Goal: Check status: Check status

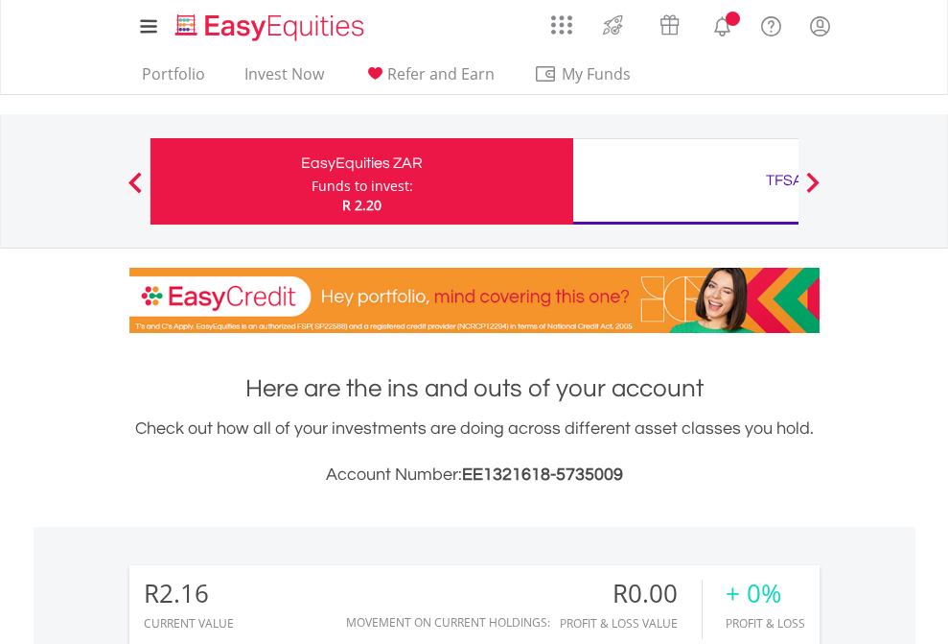
scroll to position [184, 301]
click at [312, 181] on div "Funds to invest:" at bounding box center [363, 185] width 102 height 19
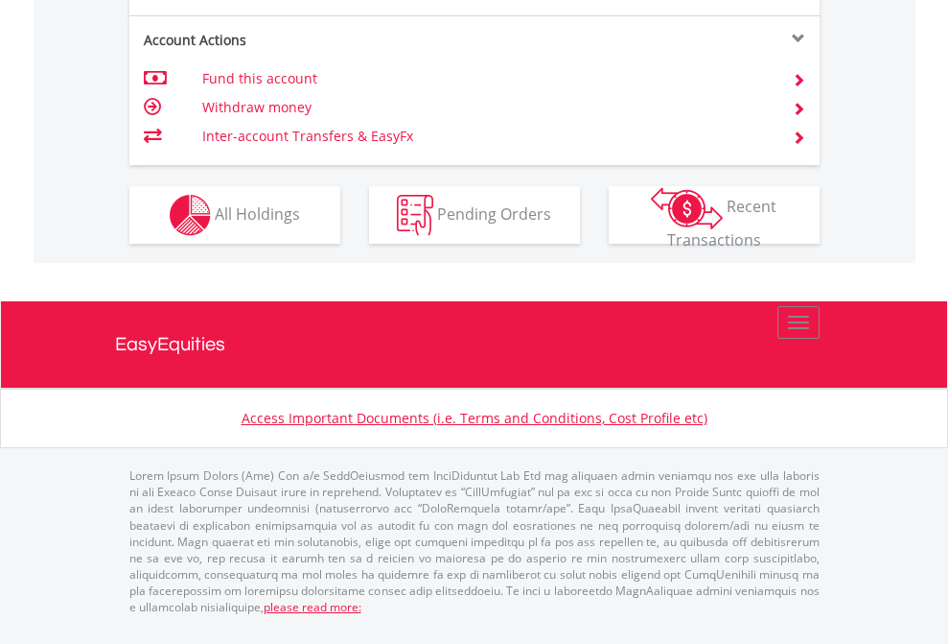
scroll to position [1674, 0]
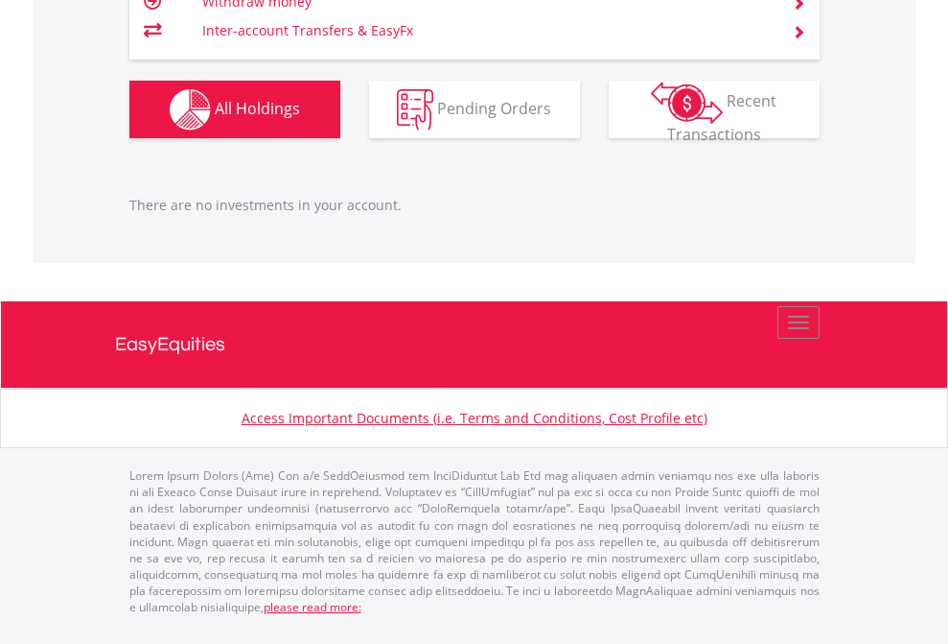
scroll to position [184, 301]
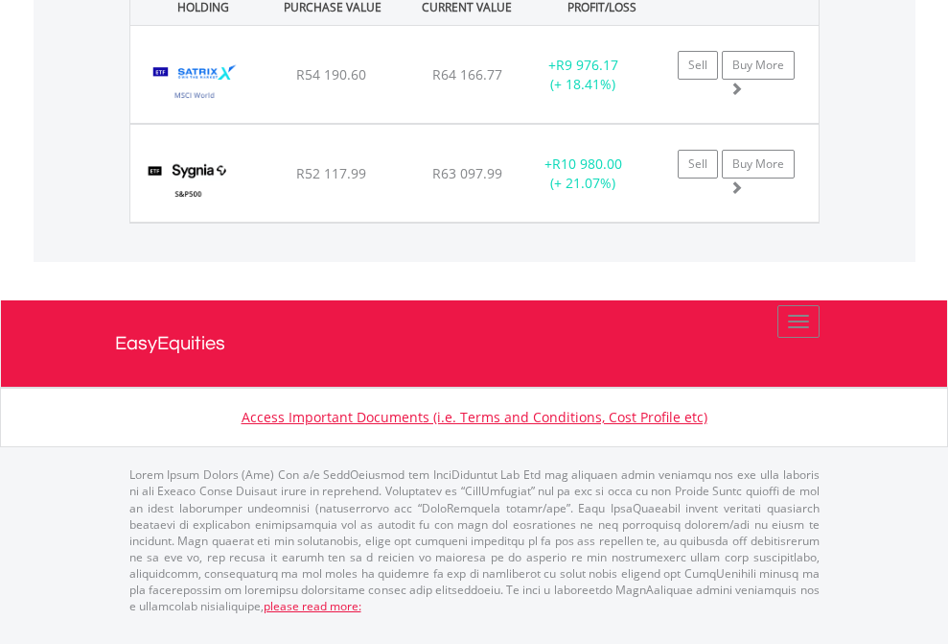
scroll to position [184, 301]
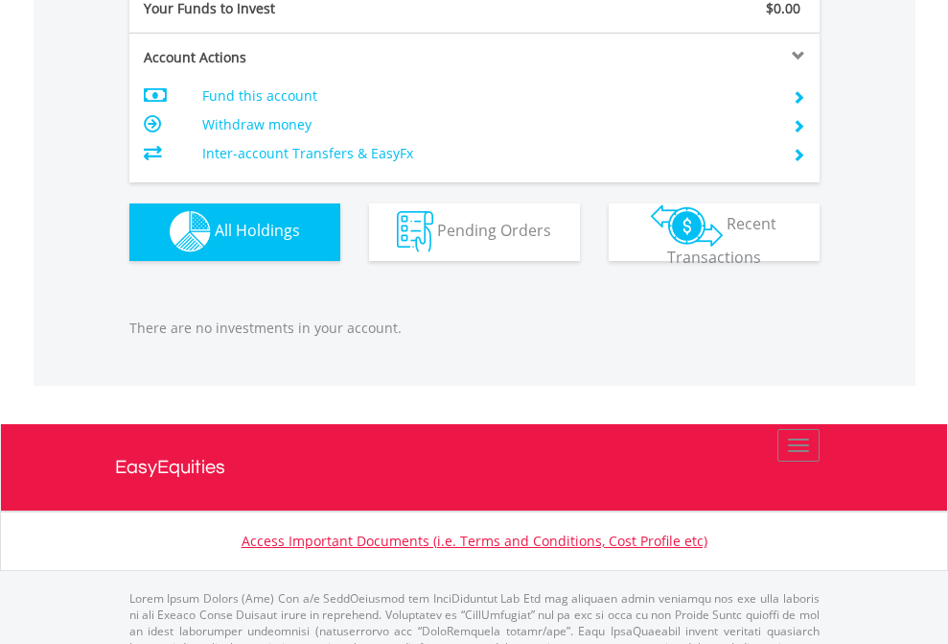
scroll to position [1899, 0]
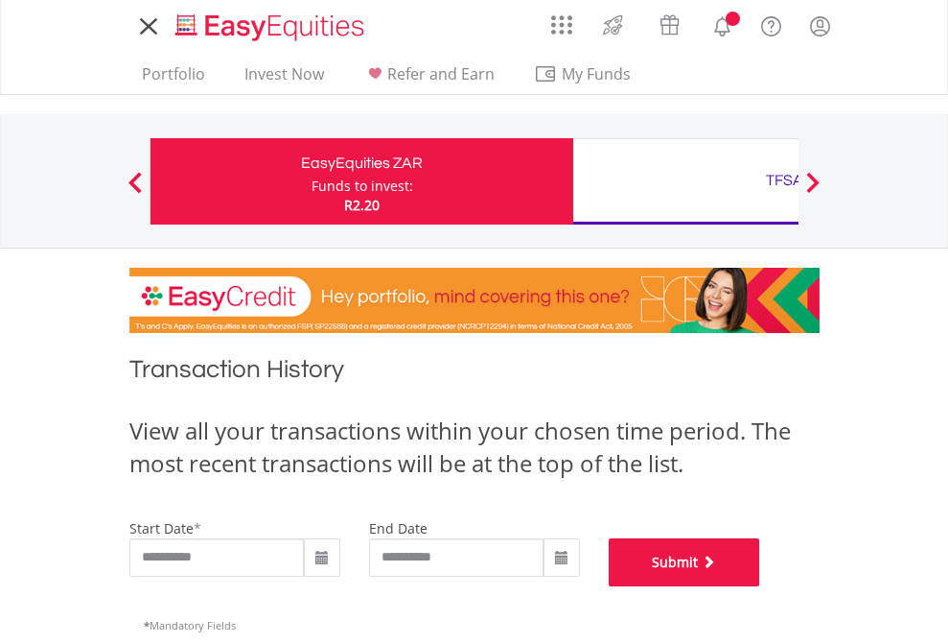
click at [761, 586] on button "Submit" at bounding box center [685, 562] width 152 height 48
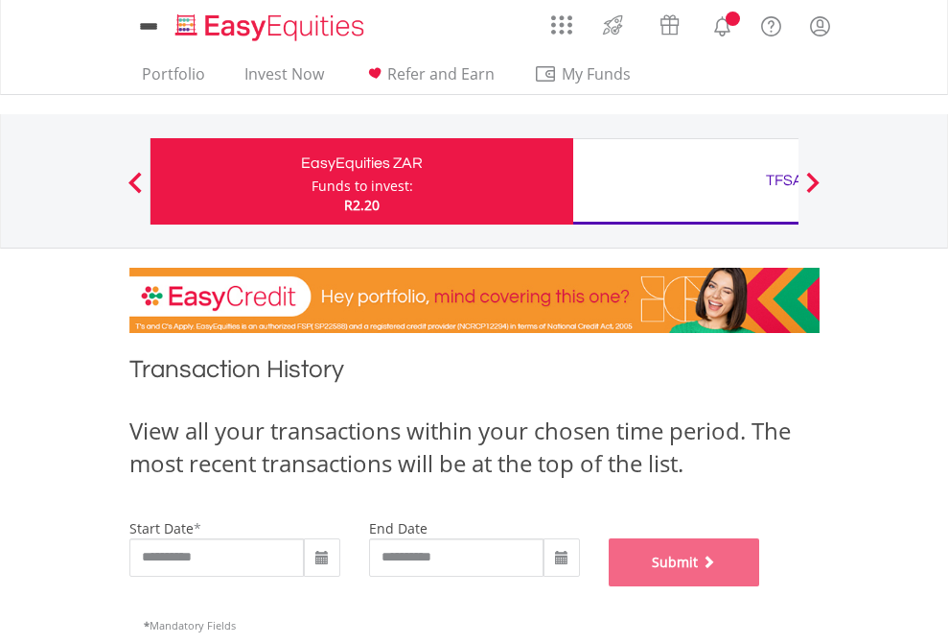
scroll to position [778, 0]
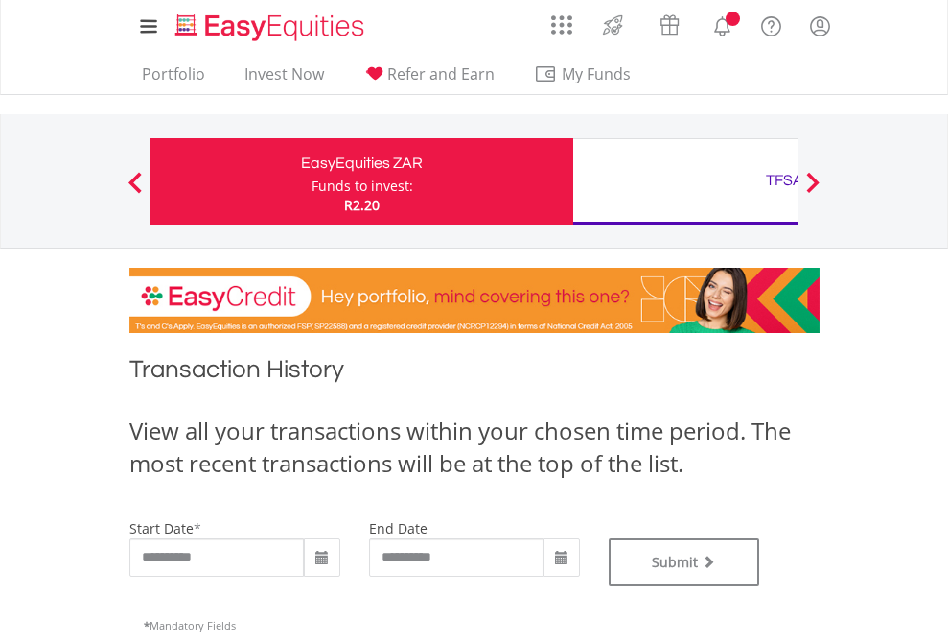
click at [686, 181] on div "TFSA" at bounding box center [785, 180] width 400 height 27
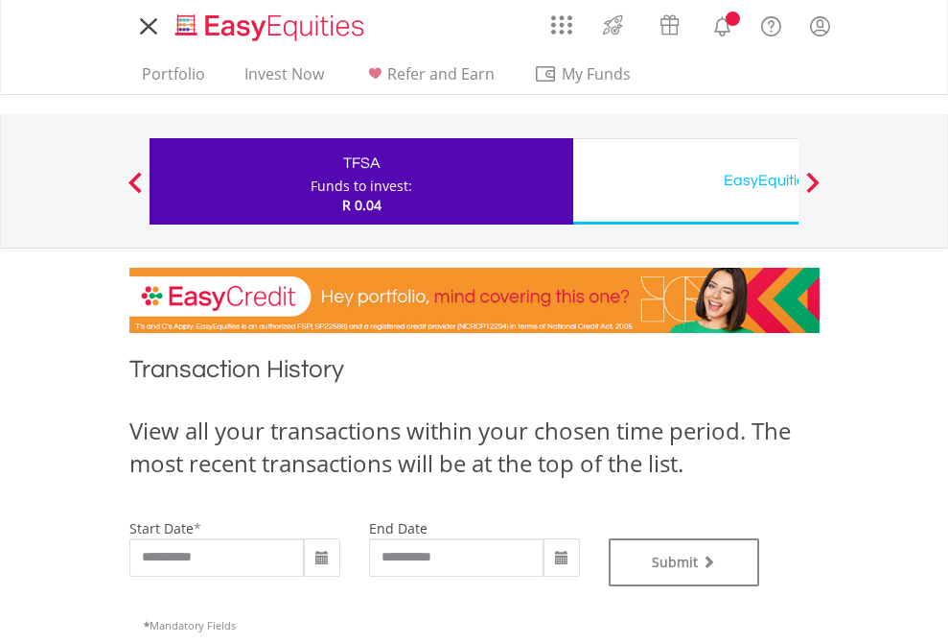
type input "**********"
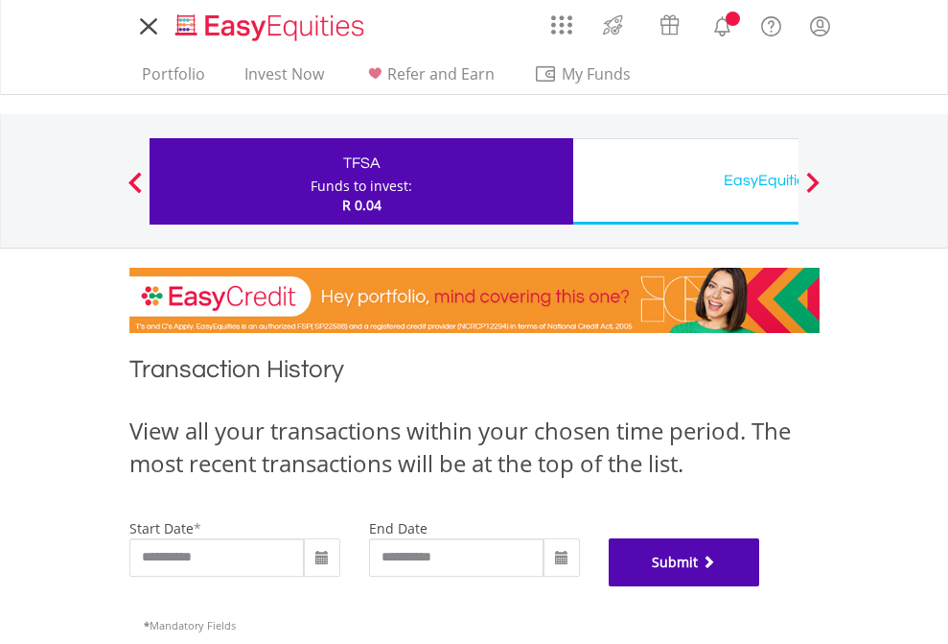
click at [761, 586] on button "Submit" at bounding box center [685, 562] width 152 height 48
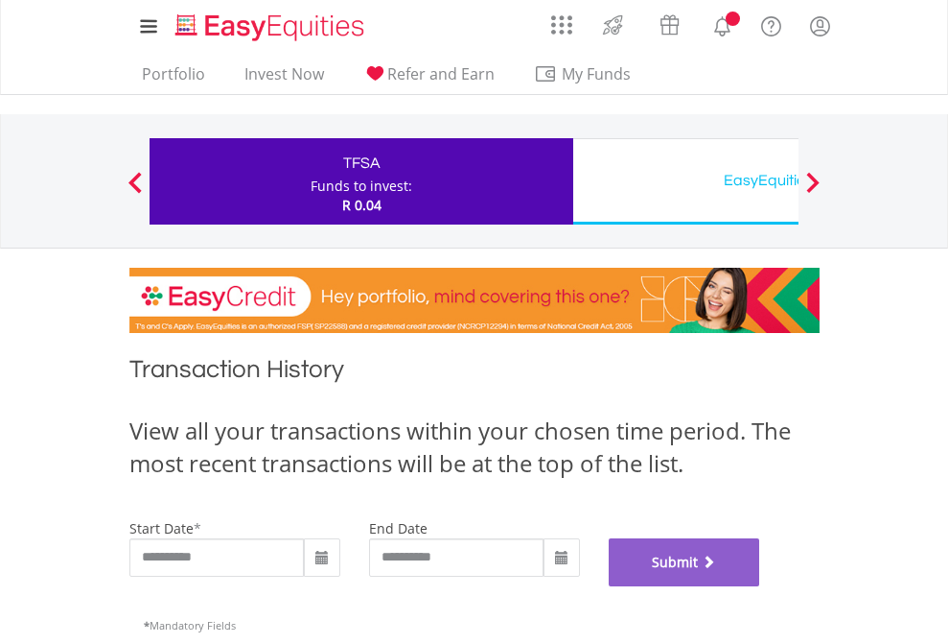
scroll to position [778, 0]
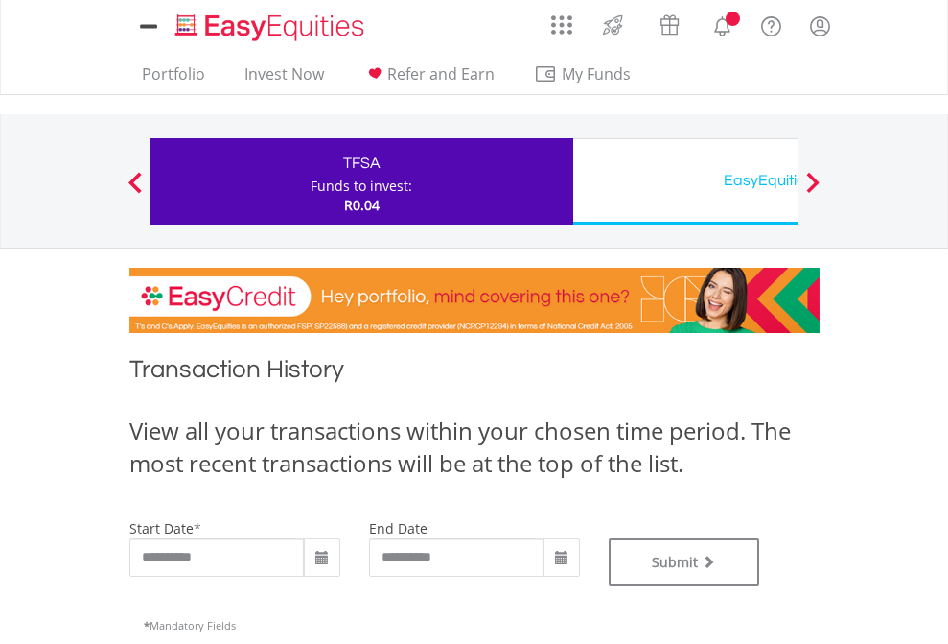
click at [686, 181] on div "EasyEquities USD" at bounding box center [785, 180] width 400 height 27
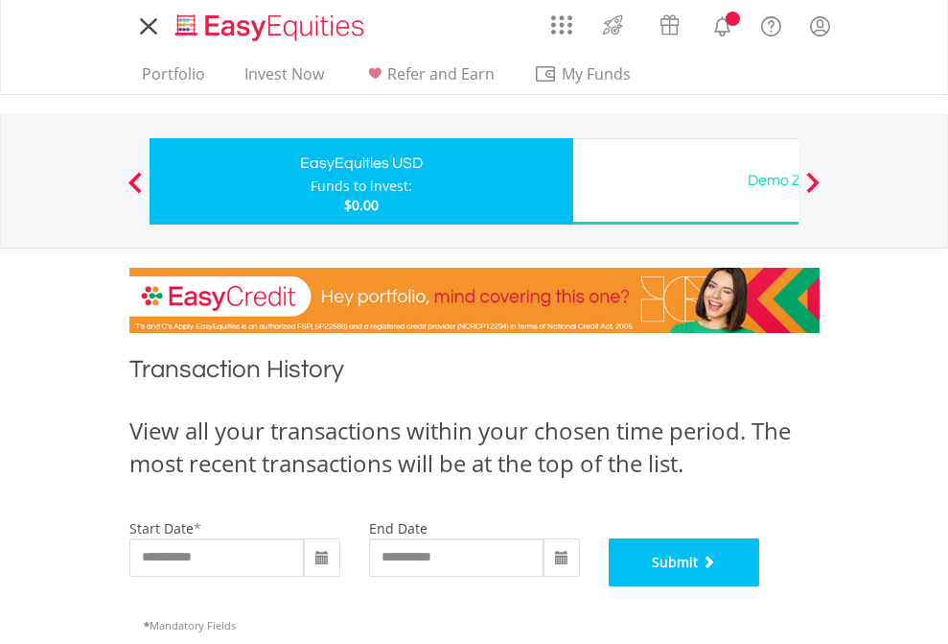
click at [761, 586] on button "Submit" at bounding box center [685, 562] width 152 height 48
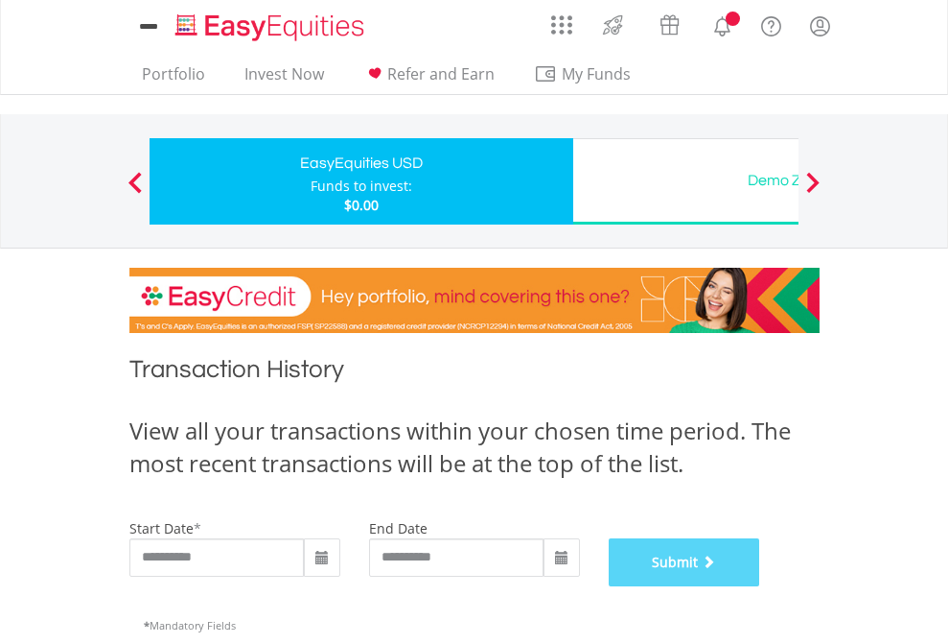
scroll to position [778, 0]
